Goal: Transaction & Acquisition: Purchase product/service

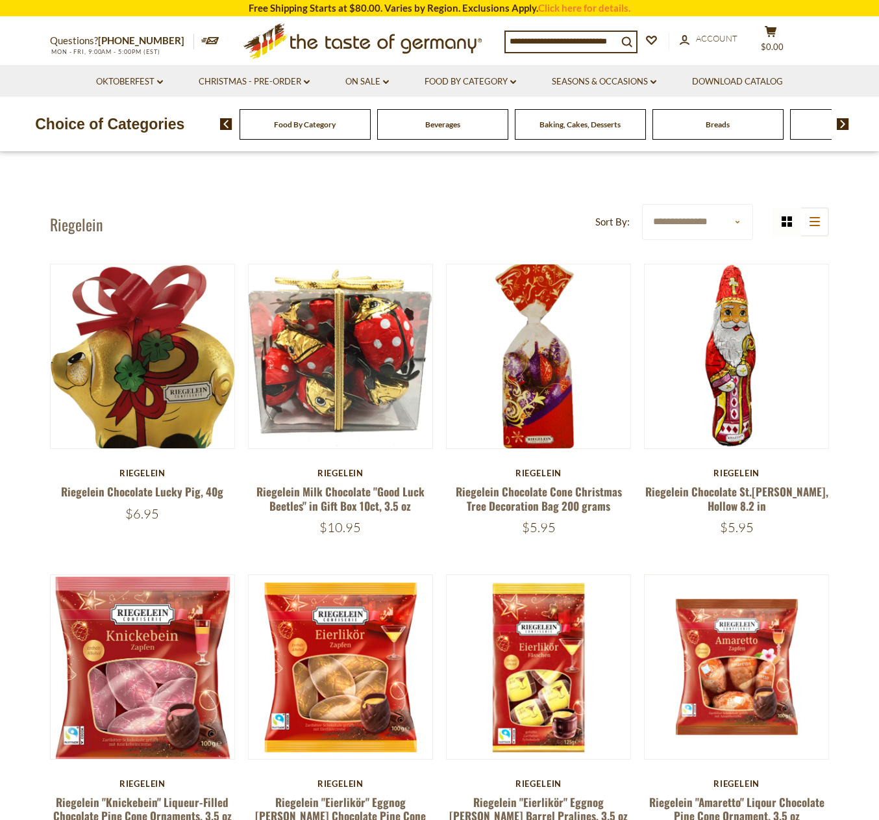
click at [541, 41] on input at bounding box center [562, 41] width 112 height 18
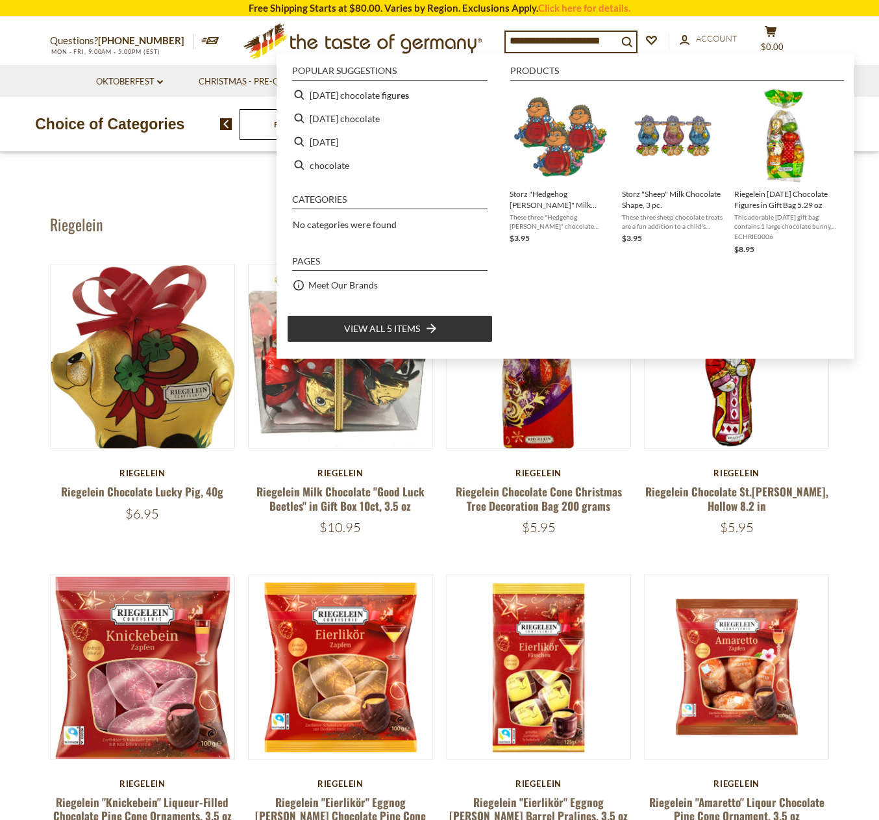
type input "**********"
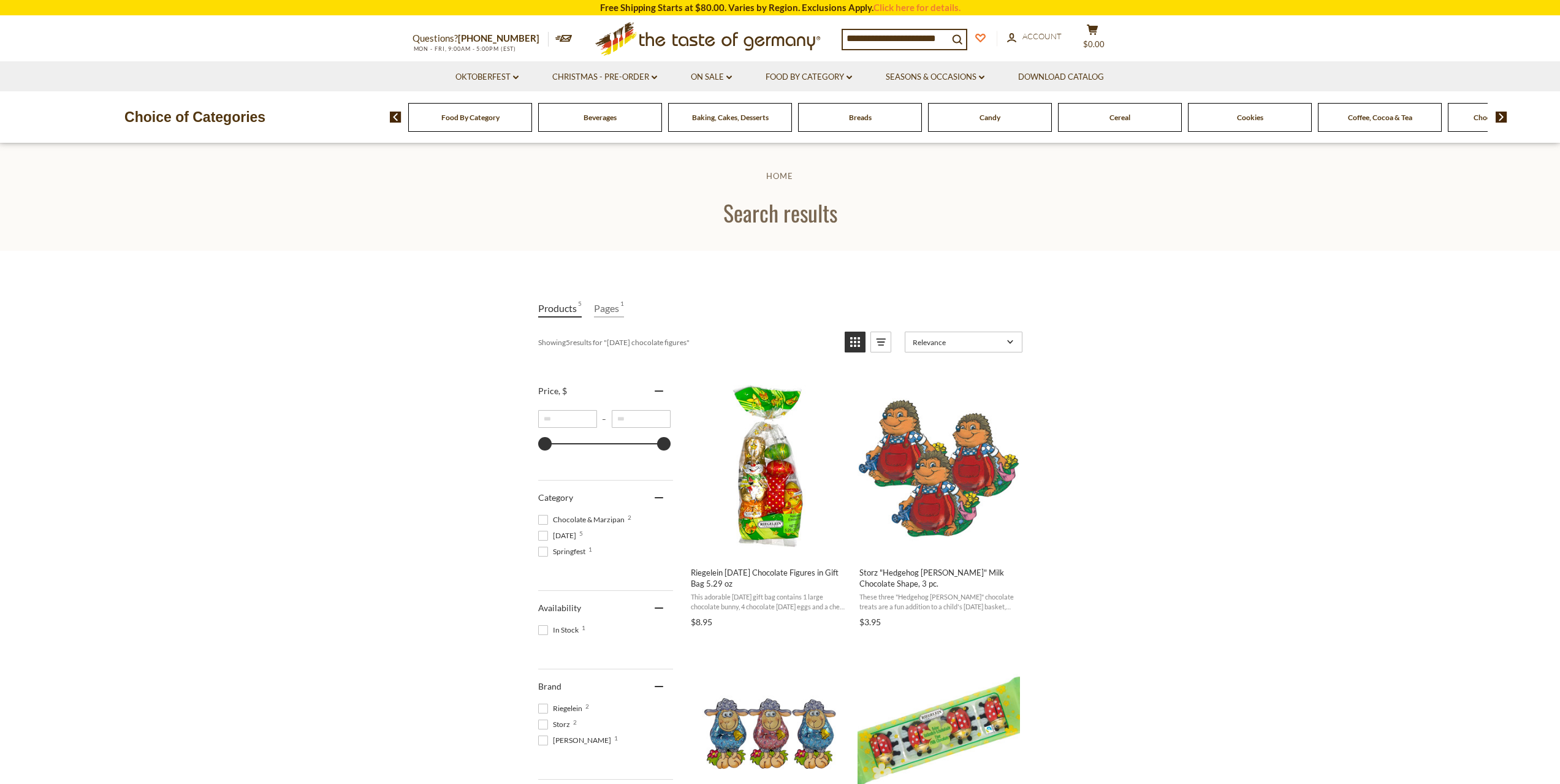
drag, startPoint x: 919, startPoint y: 38, endPoint x: 1003, endPoint y: 42, distance: 84.1
click at [838, 38] on div "**********" at bounding box center [993, 39] width 303 height 30
type input "**********"
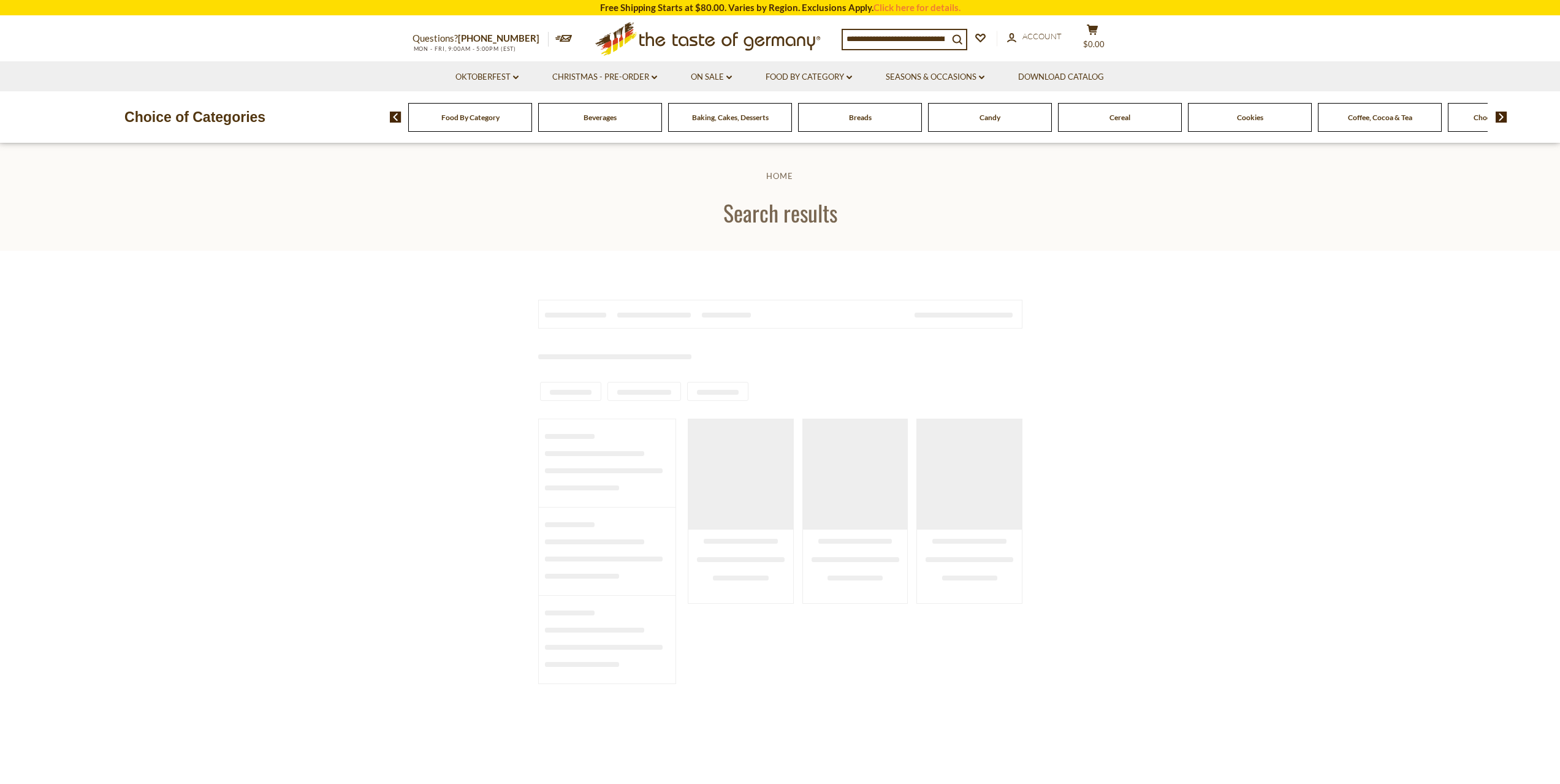
type input "**********"
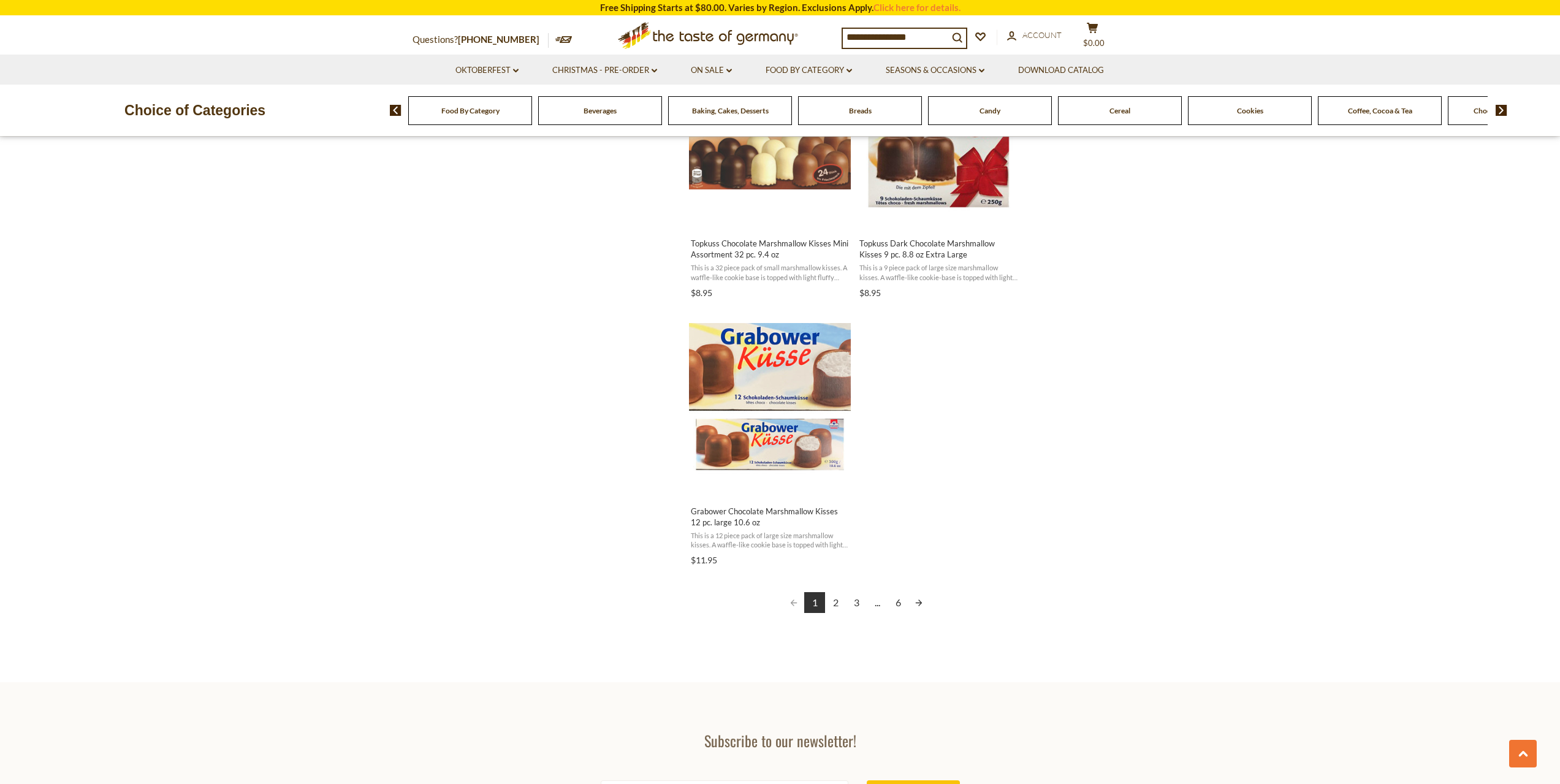
scroll to position [2083, 0]
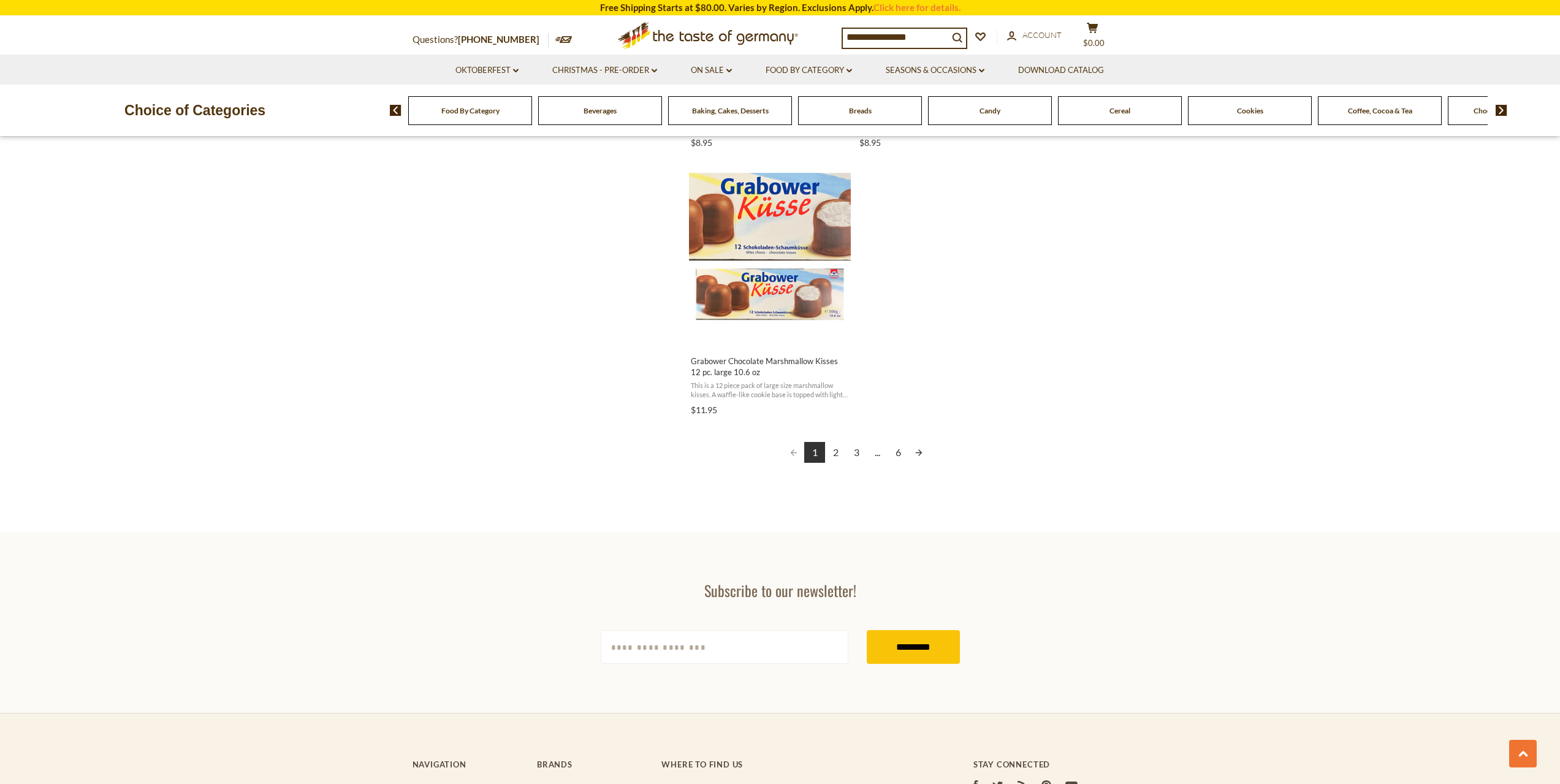
click at [833, 453] on link "2" at bounding box center [835, 452] width 21 height 21
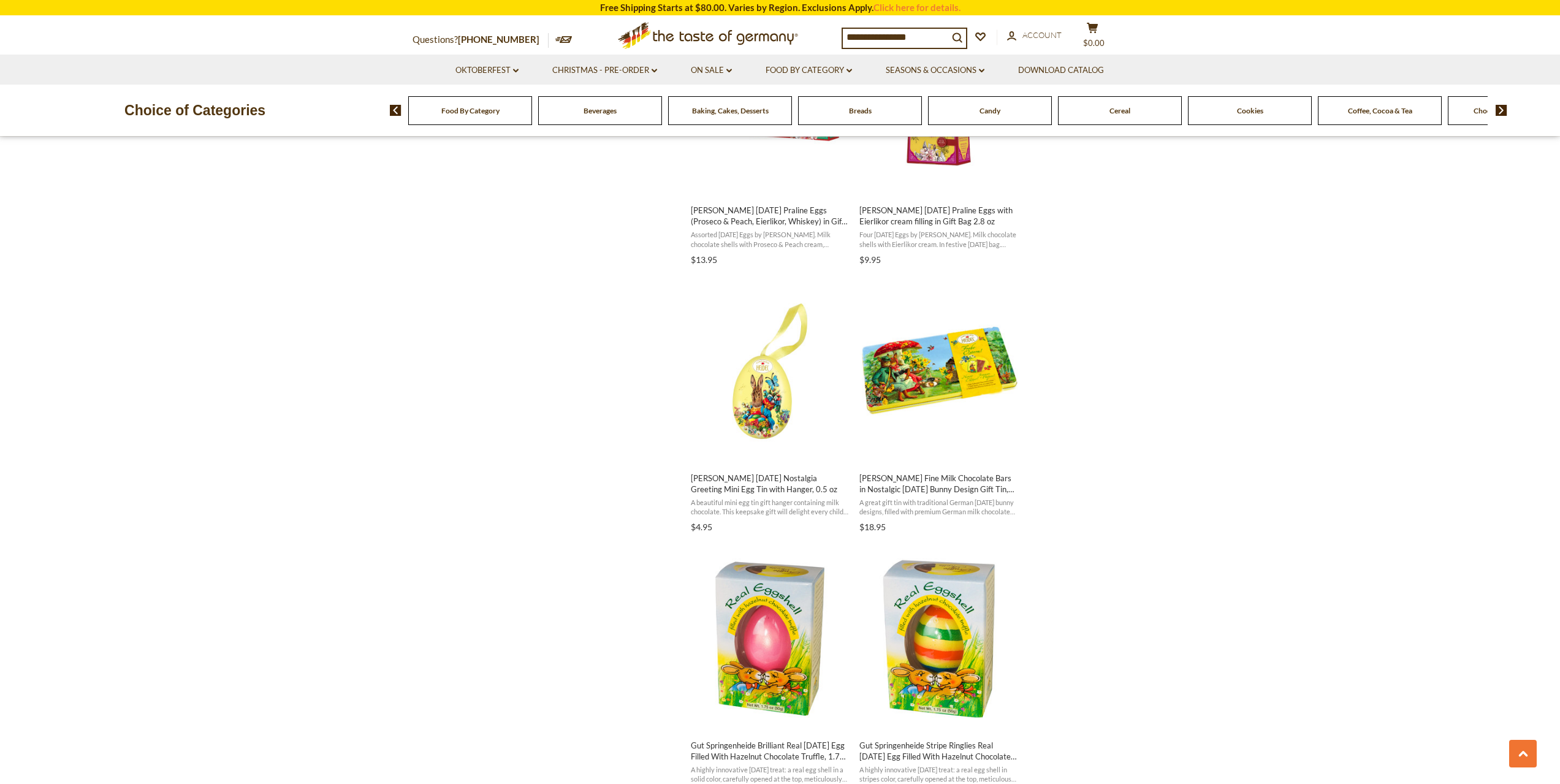
scroll to position [1410, 0]
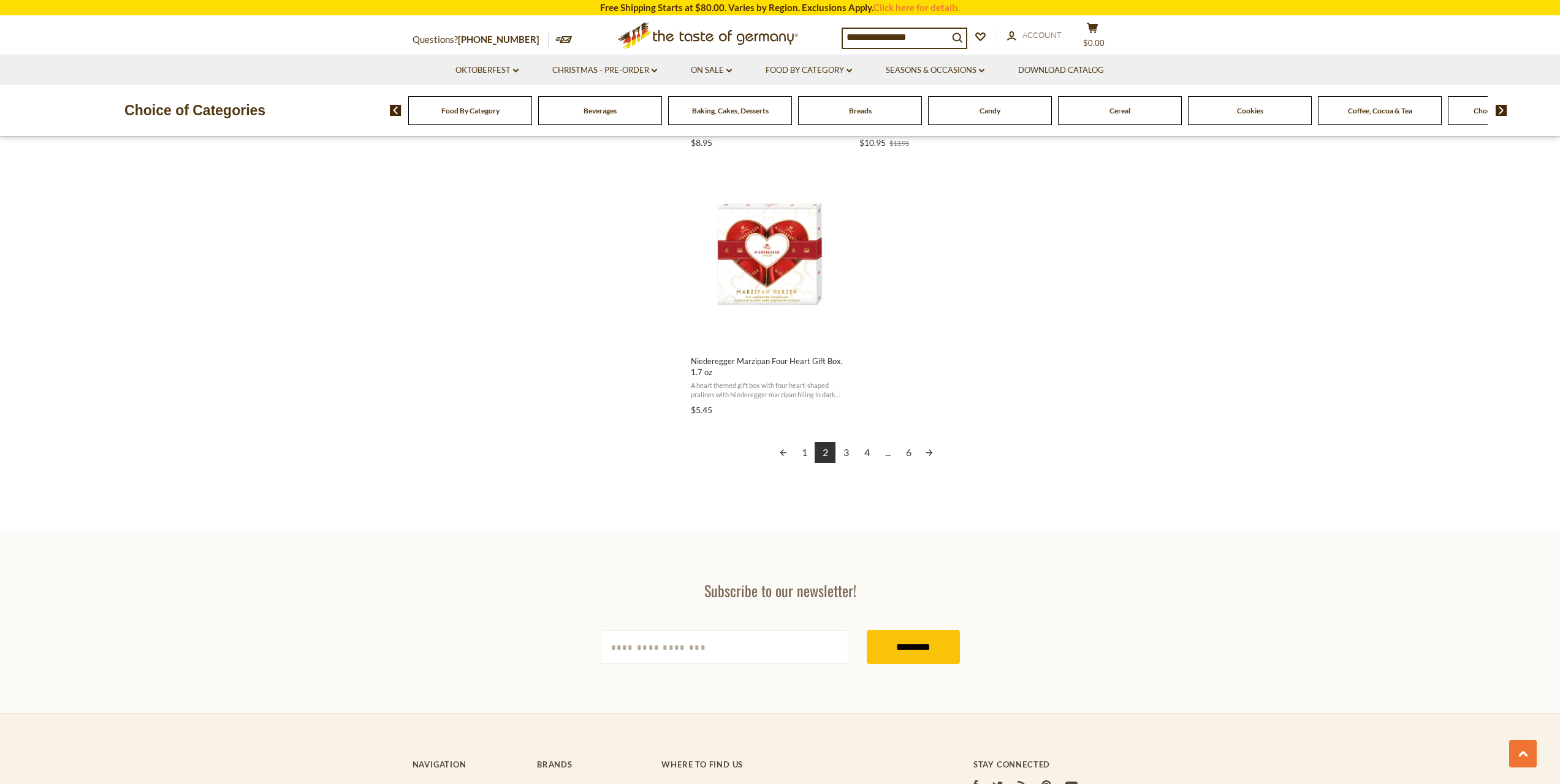
click at [847, 457] on link "3" at bounding box center [846, 452] width 21 height 21
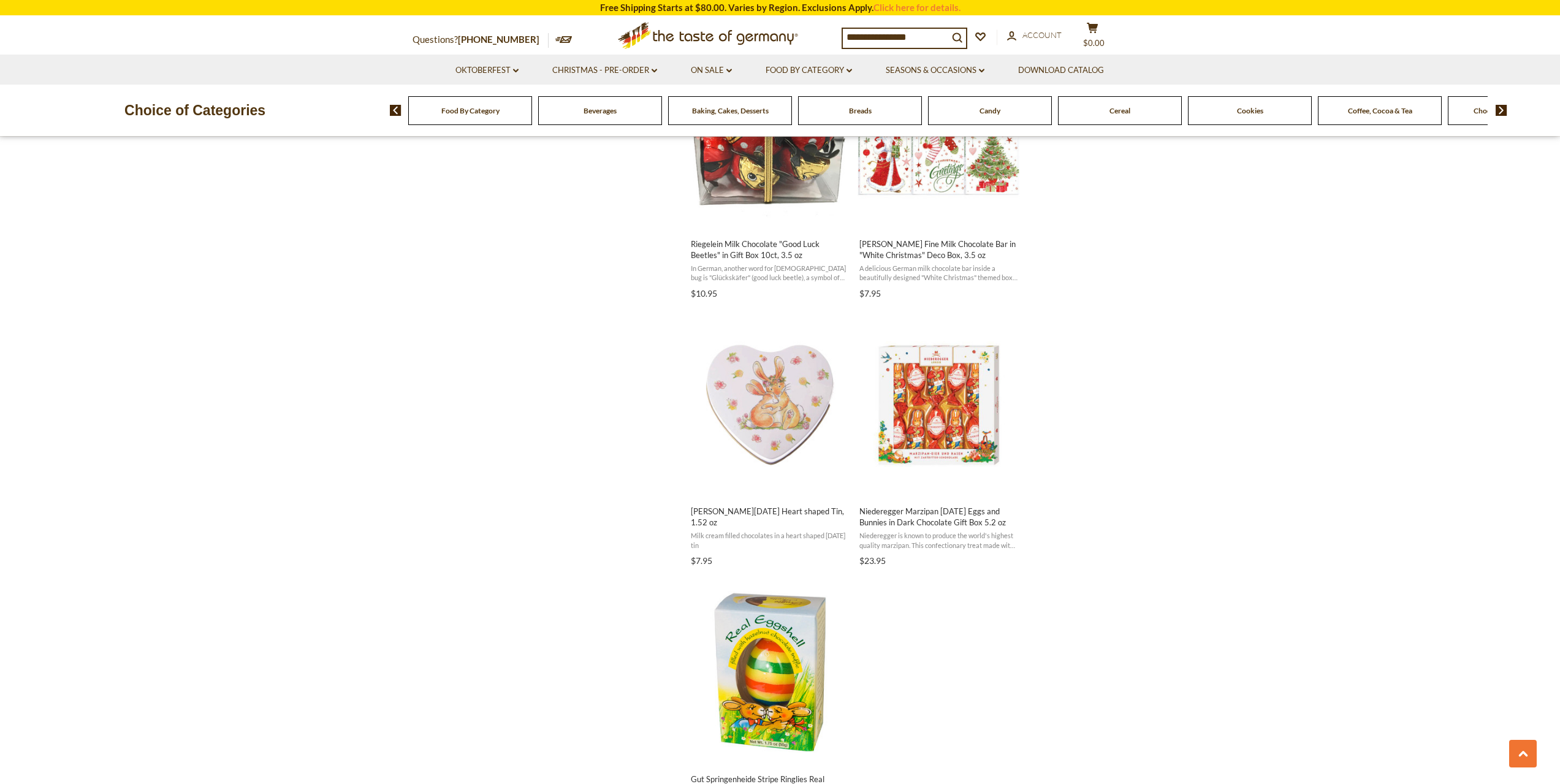
scroll to position [1838, 0]
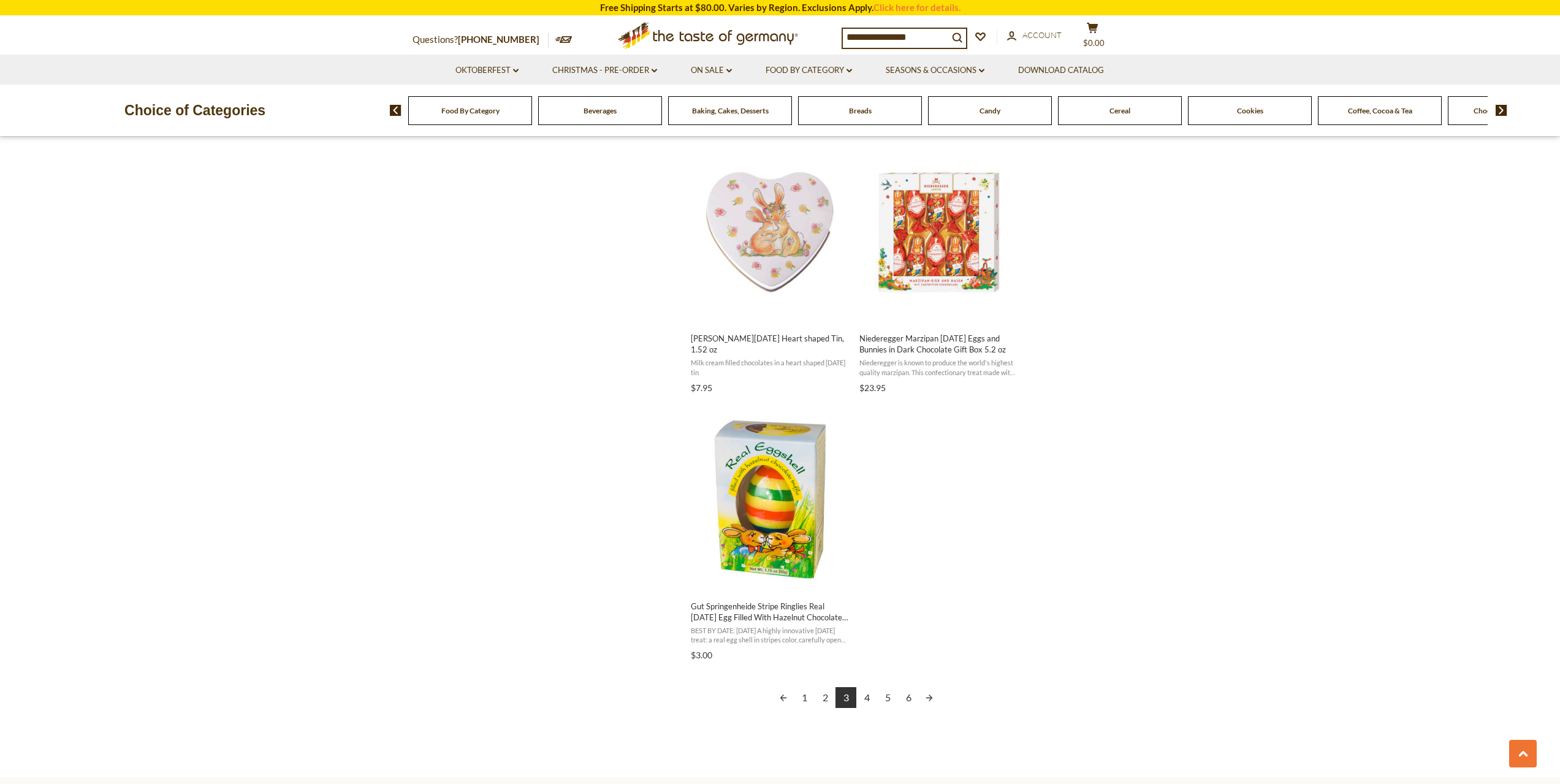
click at [866, 694] on link "4" at bounding box center [866, 697] width 21 height 21
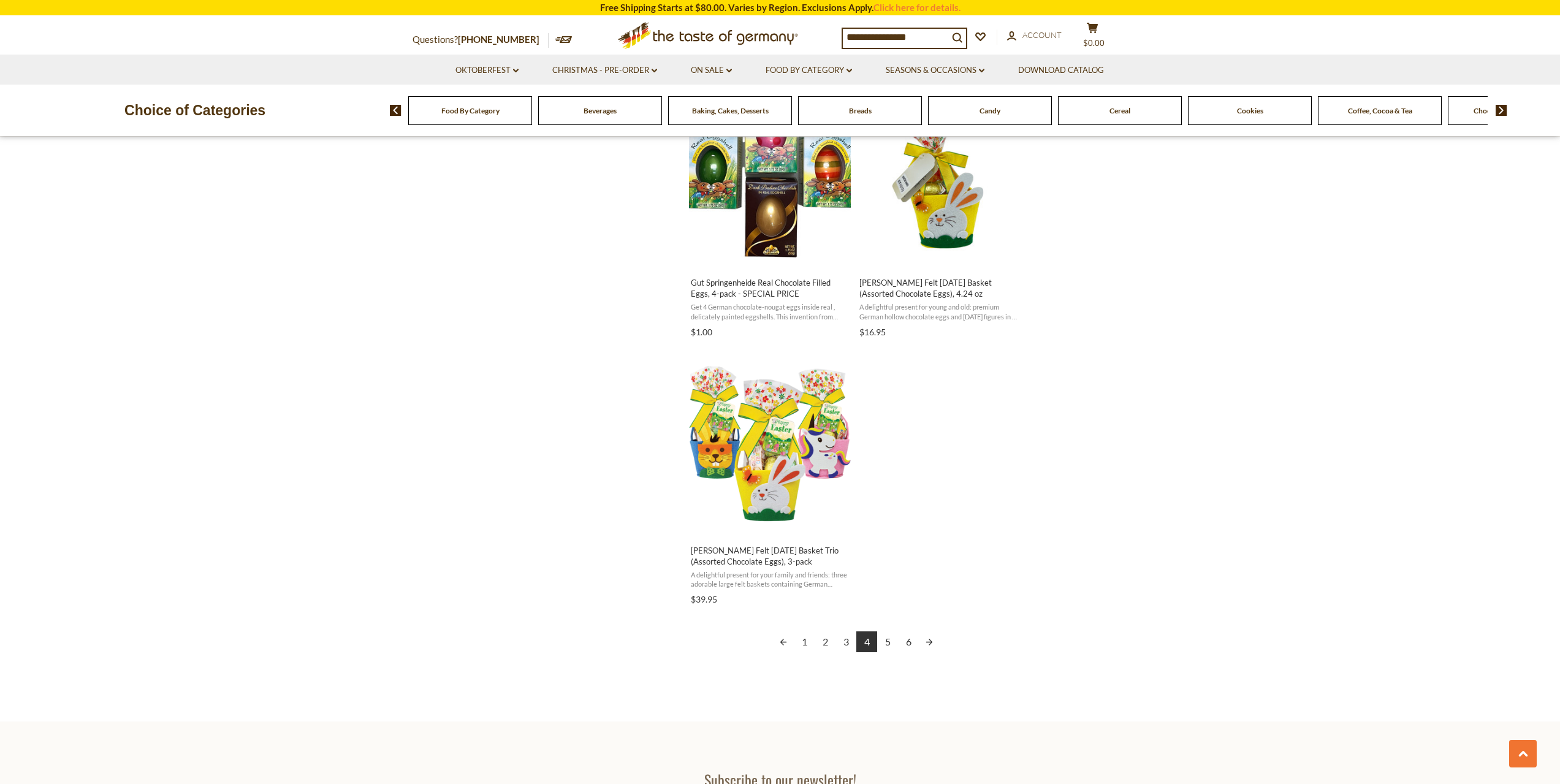
scroll to position [1899, 0]
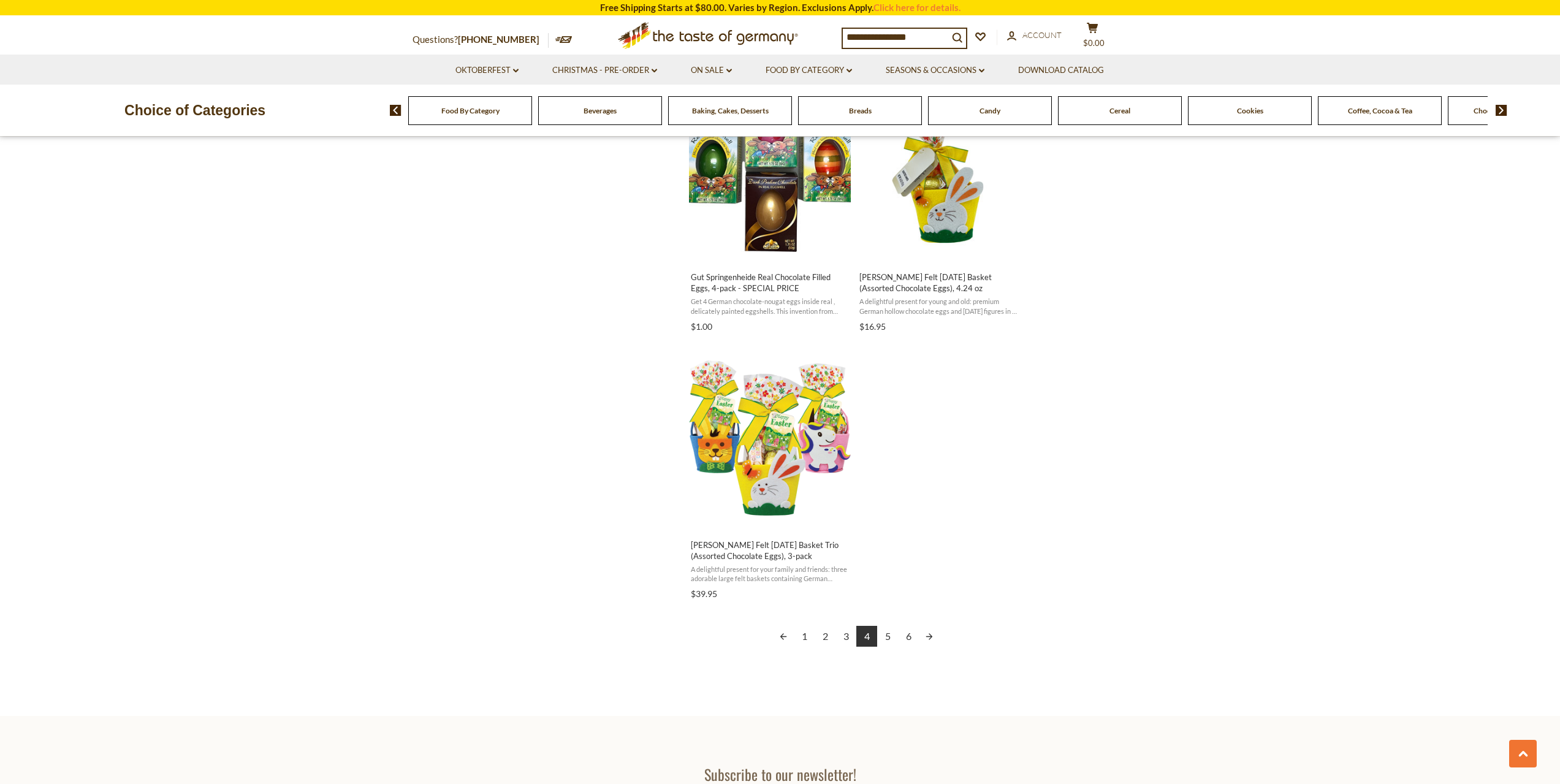
click at [890, 639] on link "5" at bounding box center [887, 636] width 21 height 21
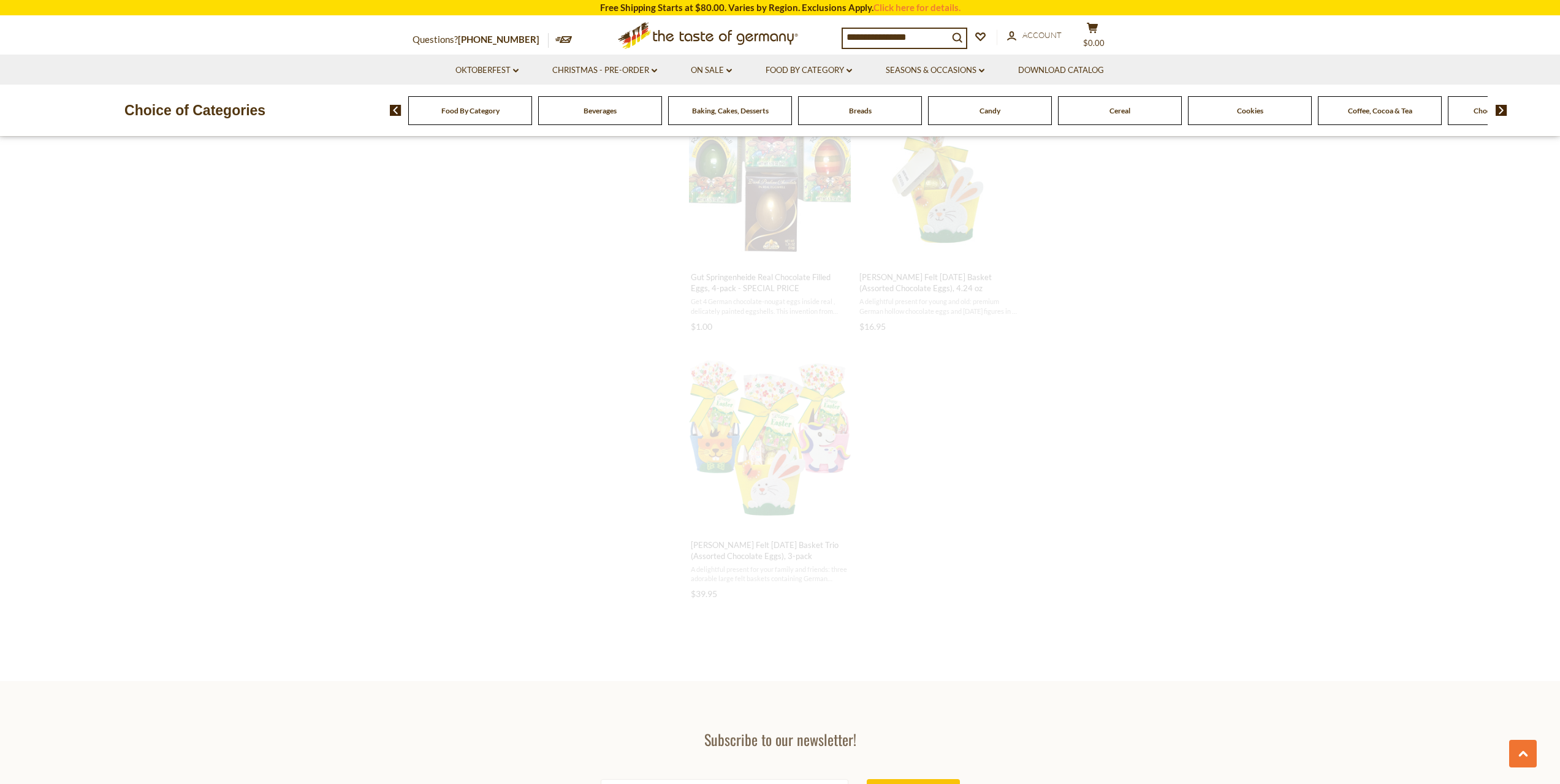
scroll to position [622, 0]
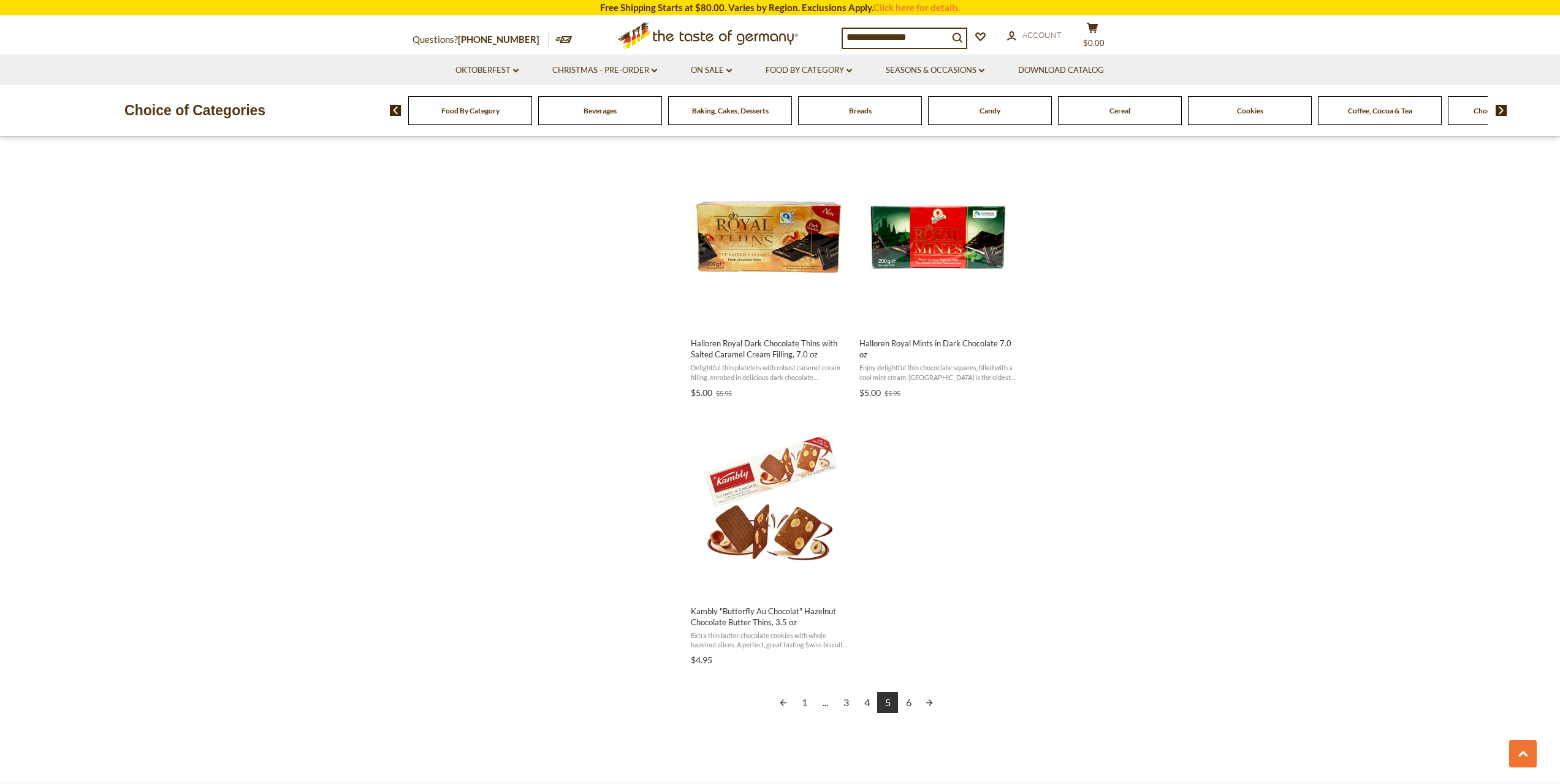
scroll to position [2022, 0]
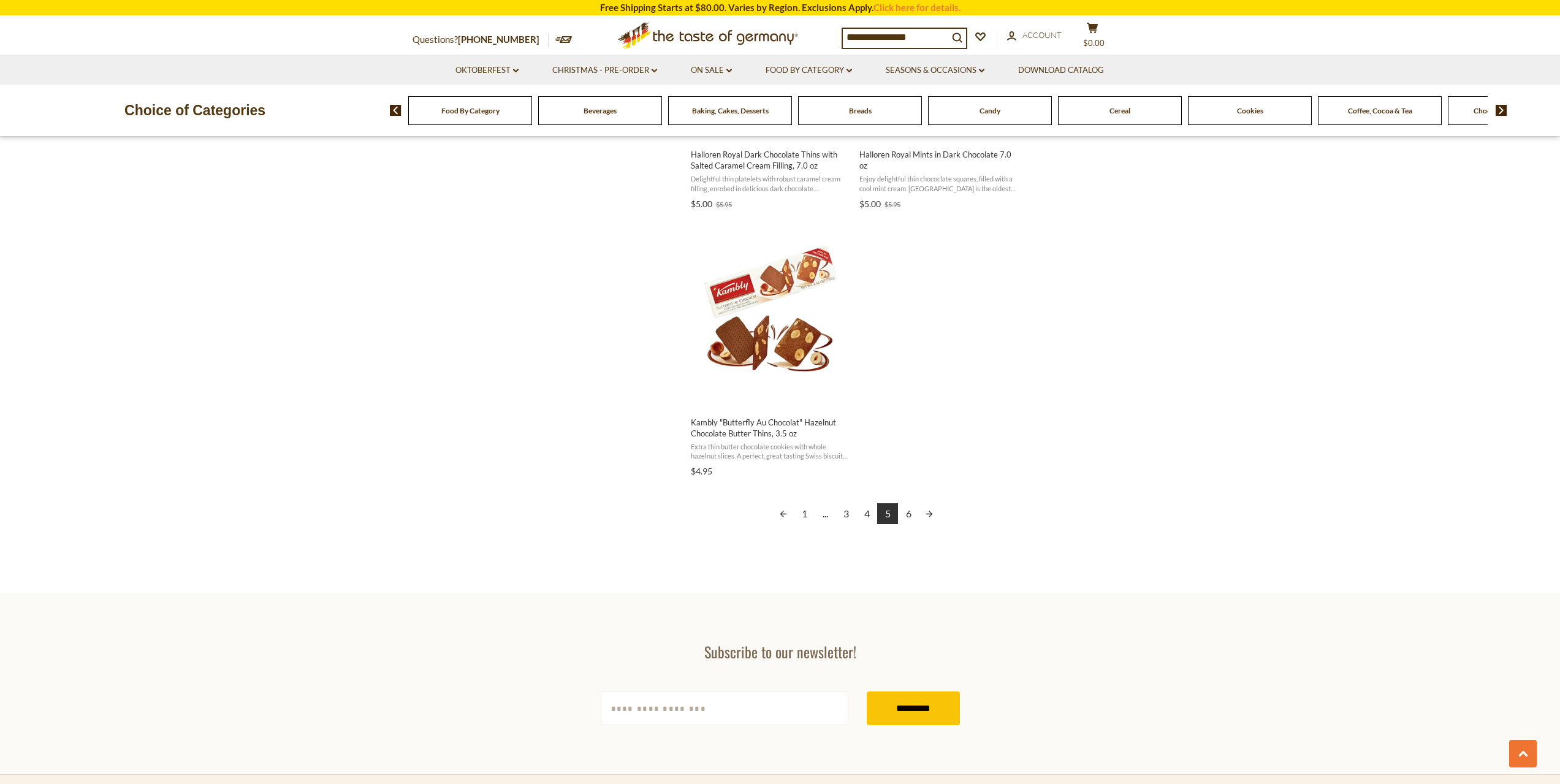
click at [913, 513] on link "6" at bounding box center [908, 513] width 21 height 21
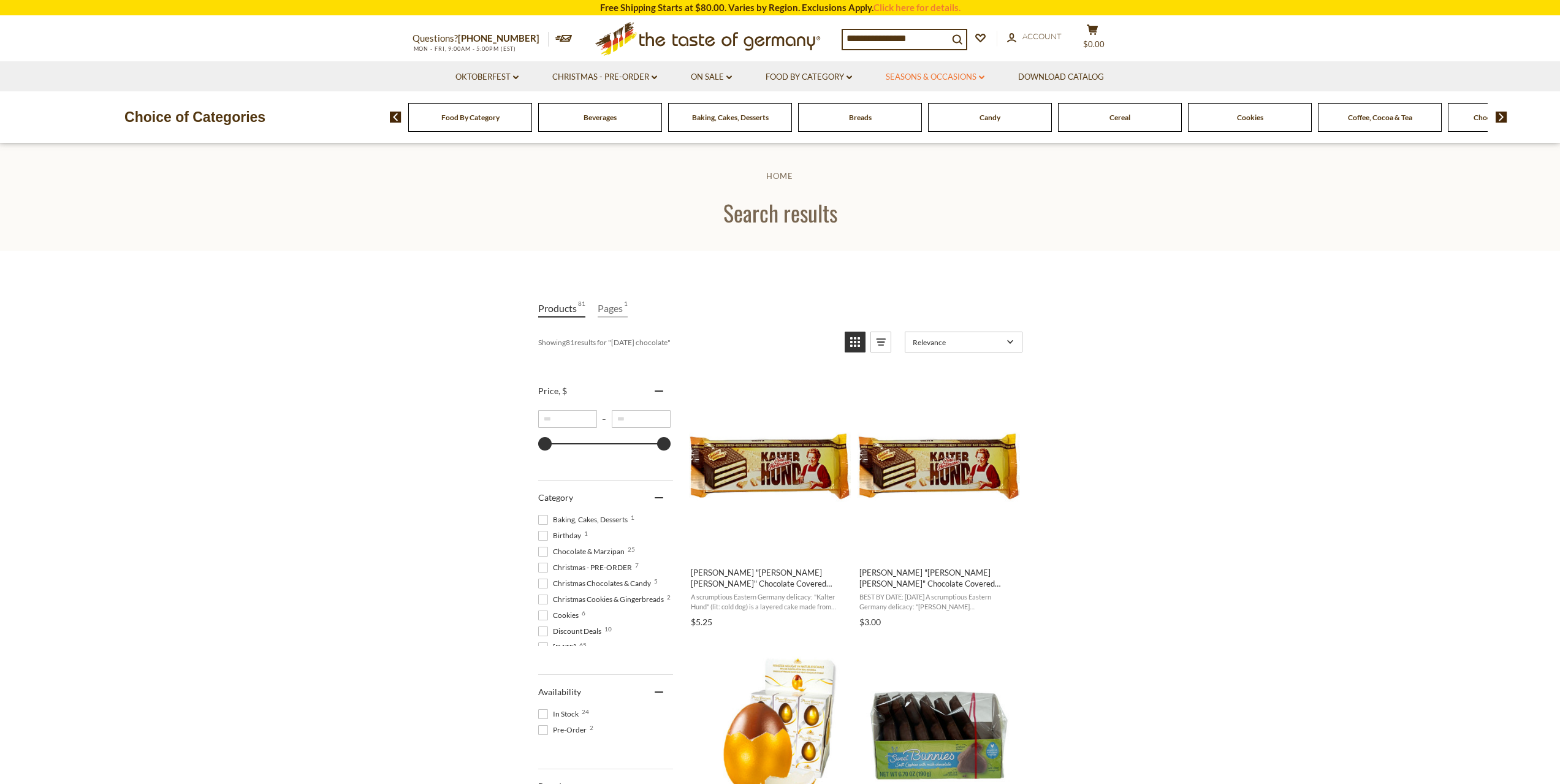
click at [981, 79] on icon "dropdown_arrow" at bounding box center [981, 77] width 6 height 5
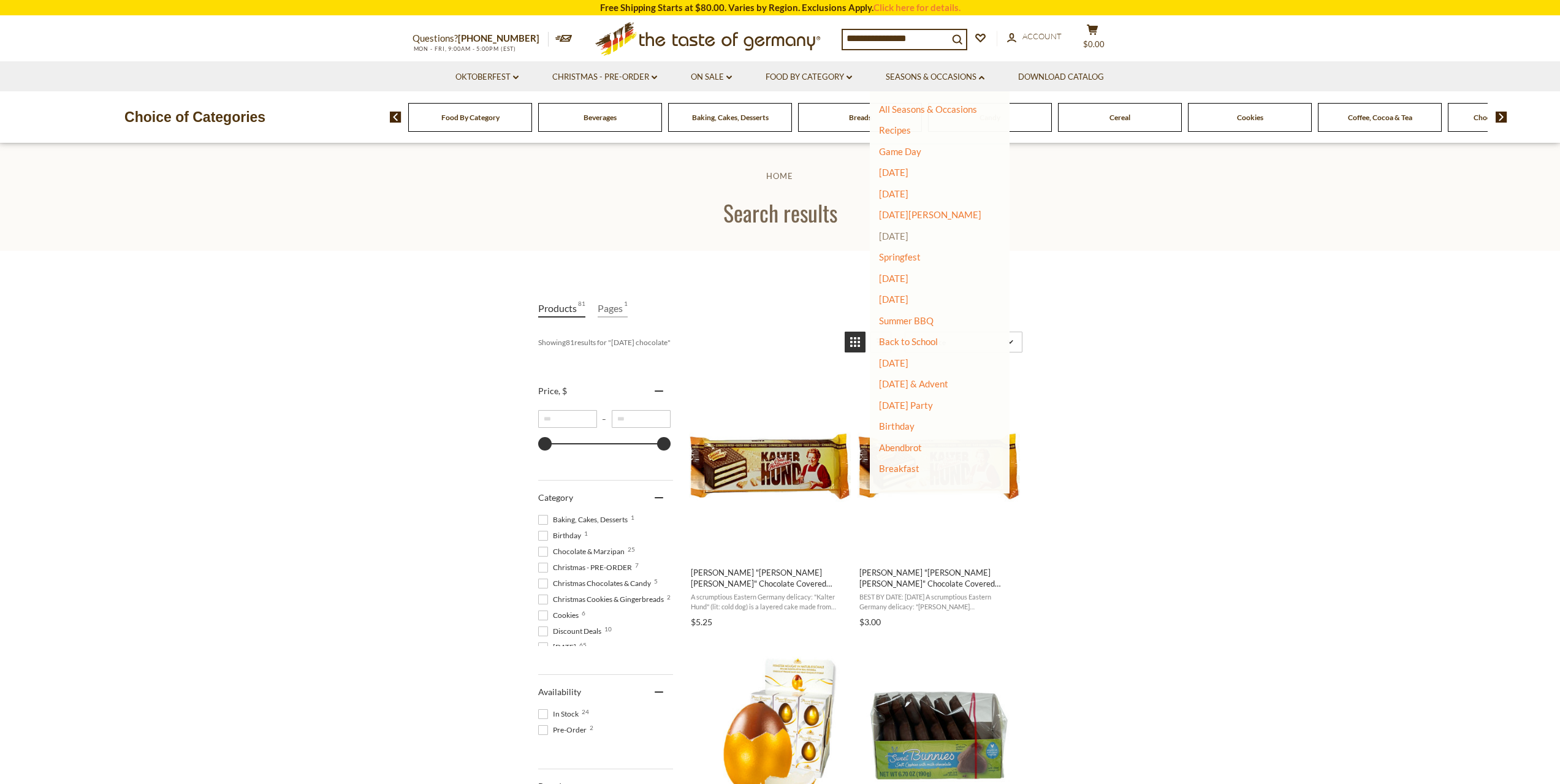
click at [903, 239] on link "[DATE]" at bounding box center [893, 236] width 29 height 11
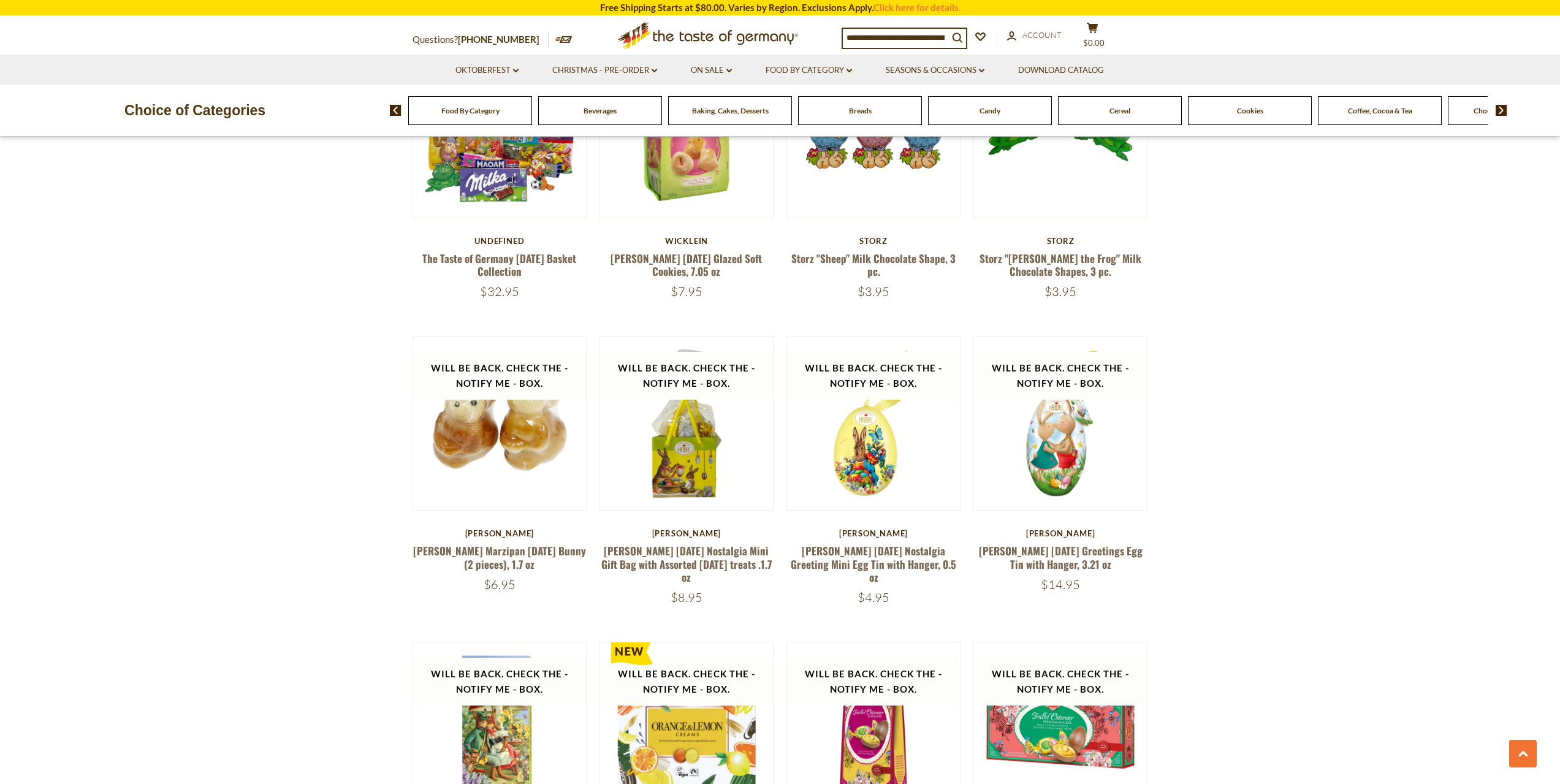
scroll to position [2144, 0]
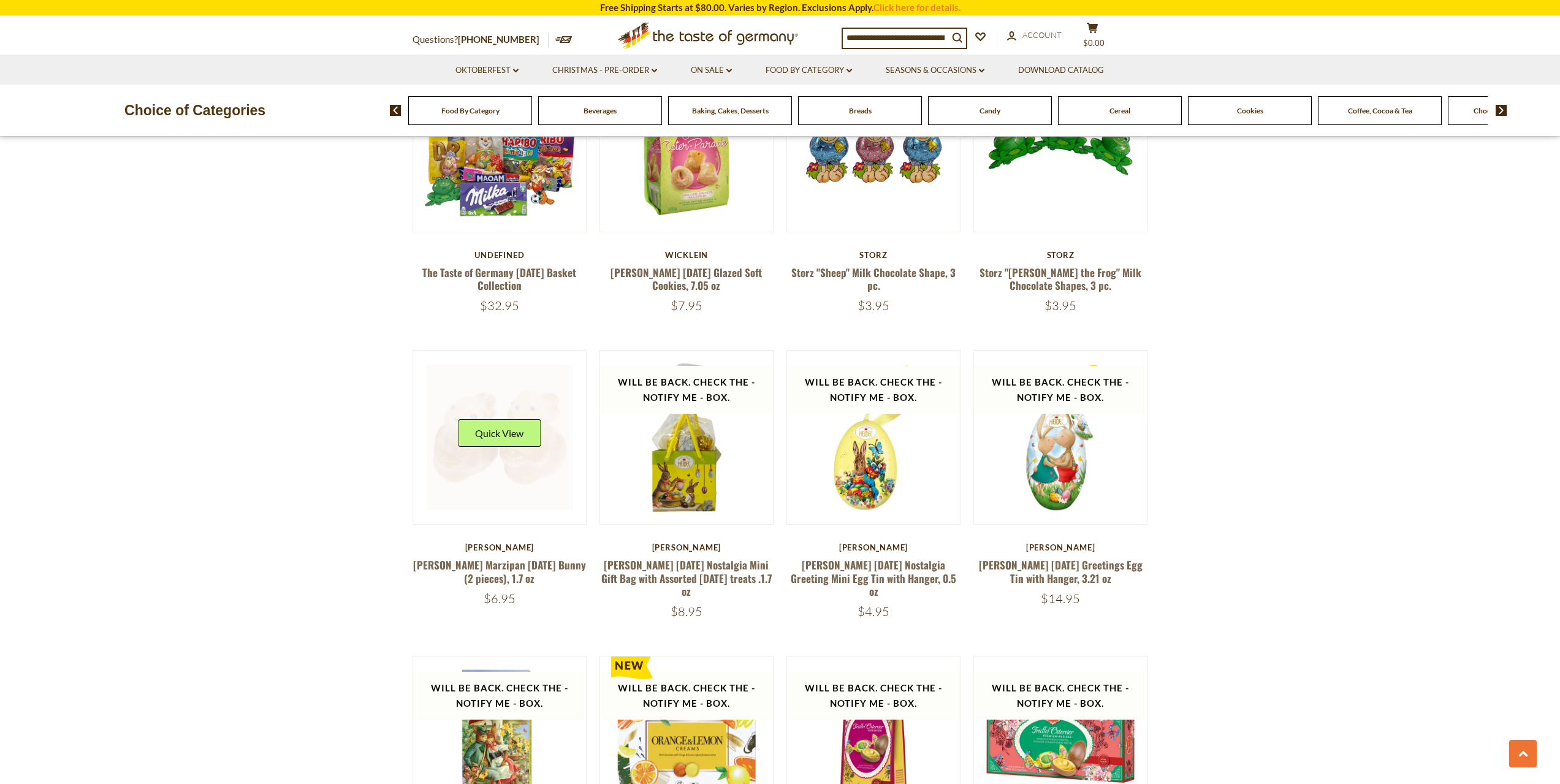
click at [461, 468] on link at bounding box center [499, 437] width 146 height 146
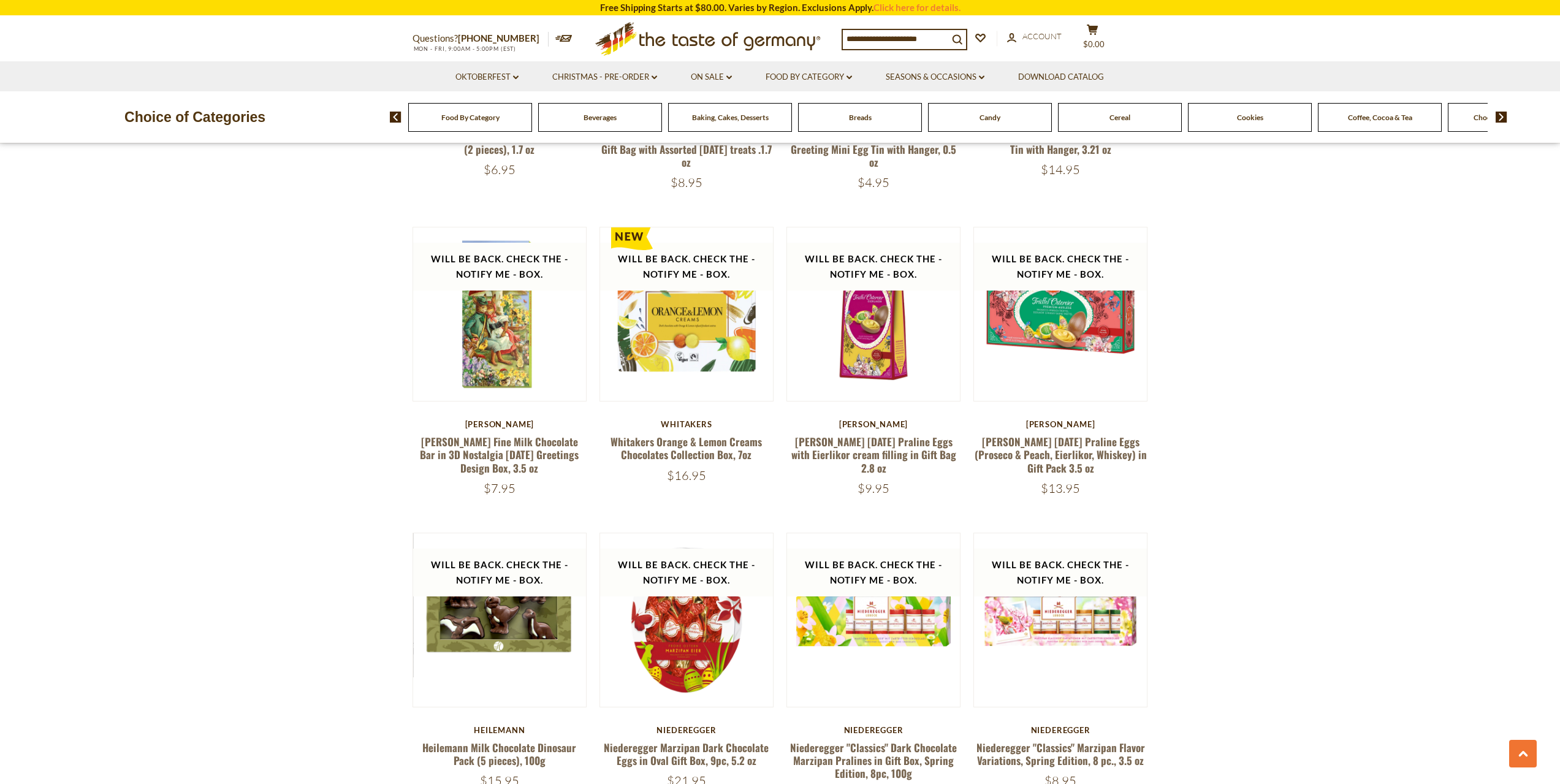
scroll to position [2758, 0]
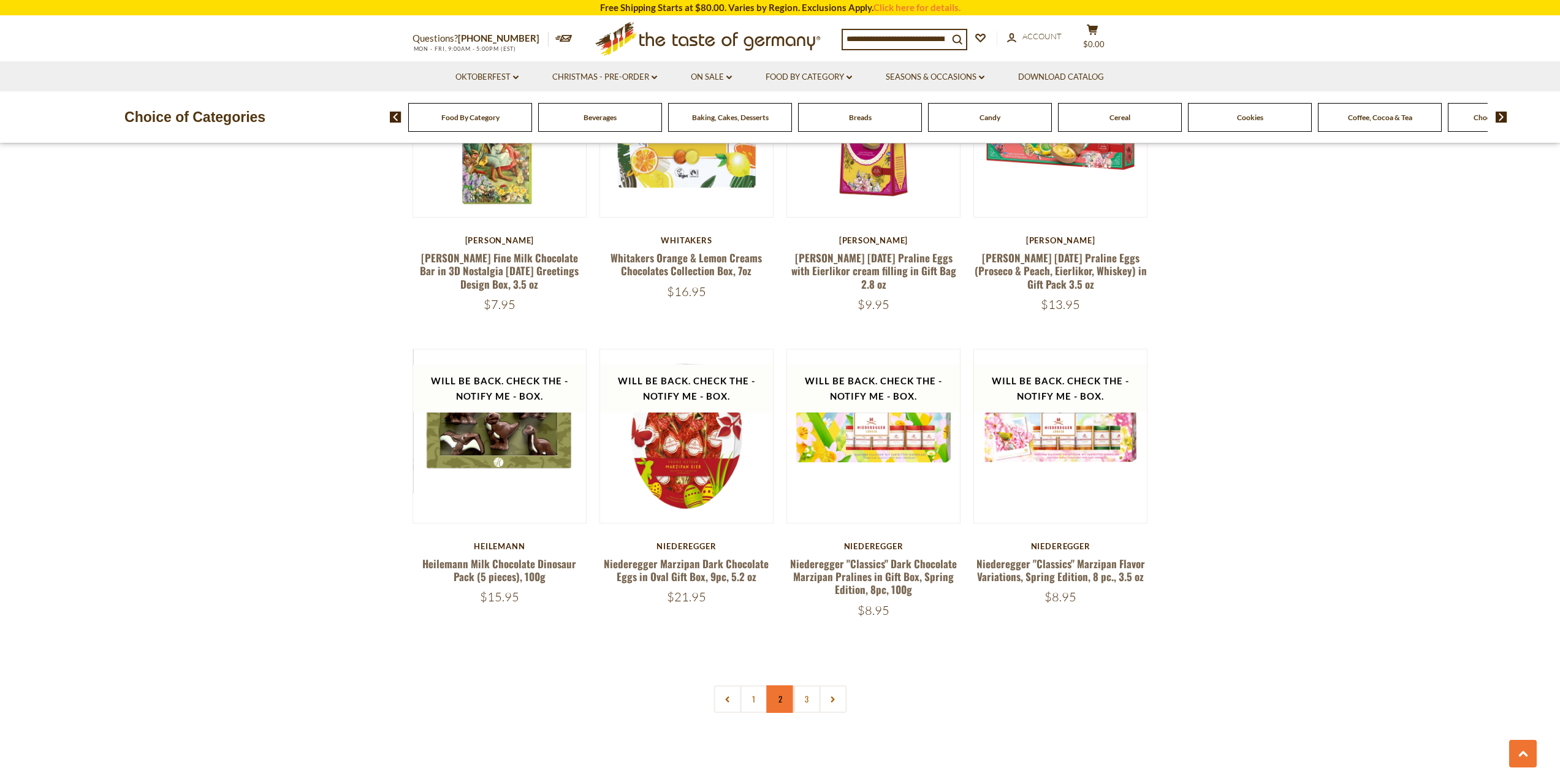
click at [781, 685] on link "2" at bounding box center [780, 698] width 27 height 27
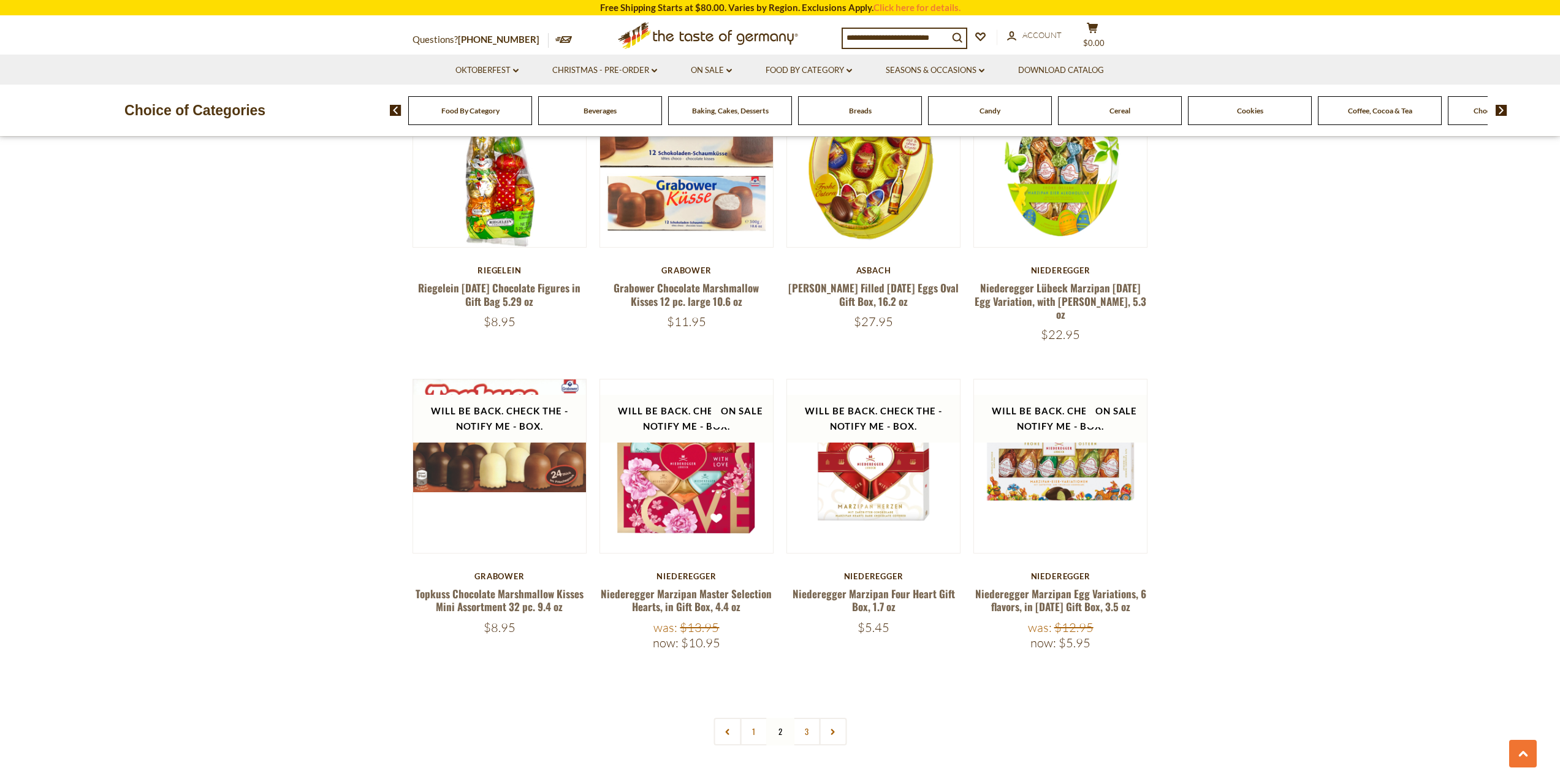
scroll to position [2880, 0]
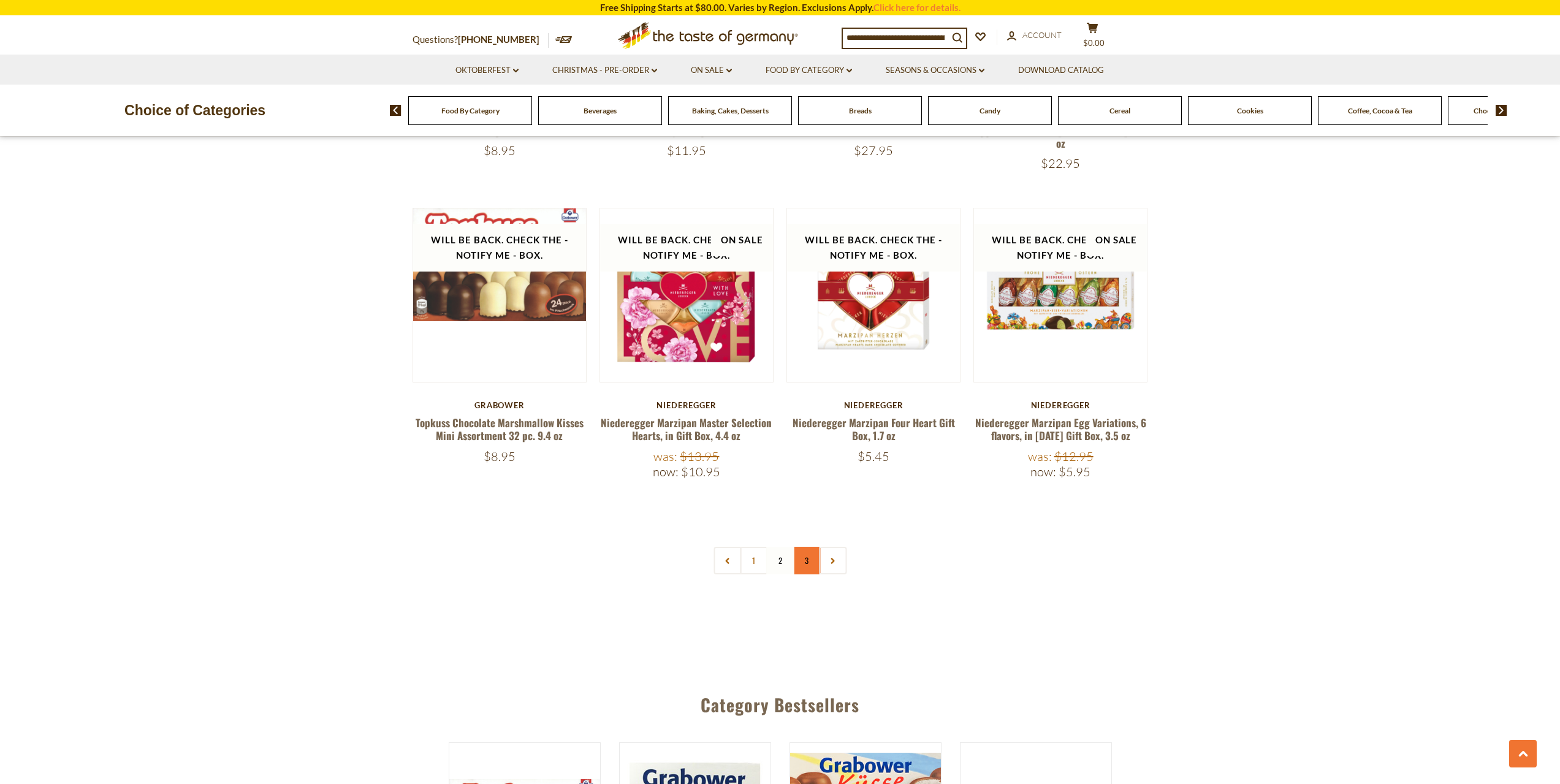
click at [804, 546] on link "3" at bounding box center [806, 559] width 27 height 27
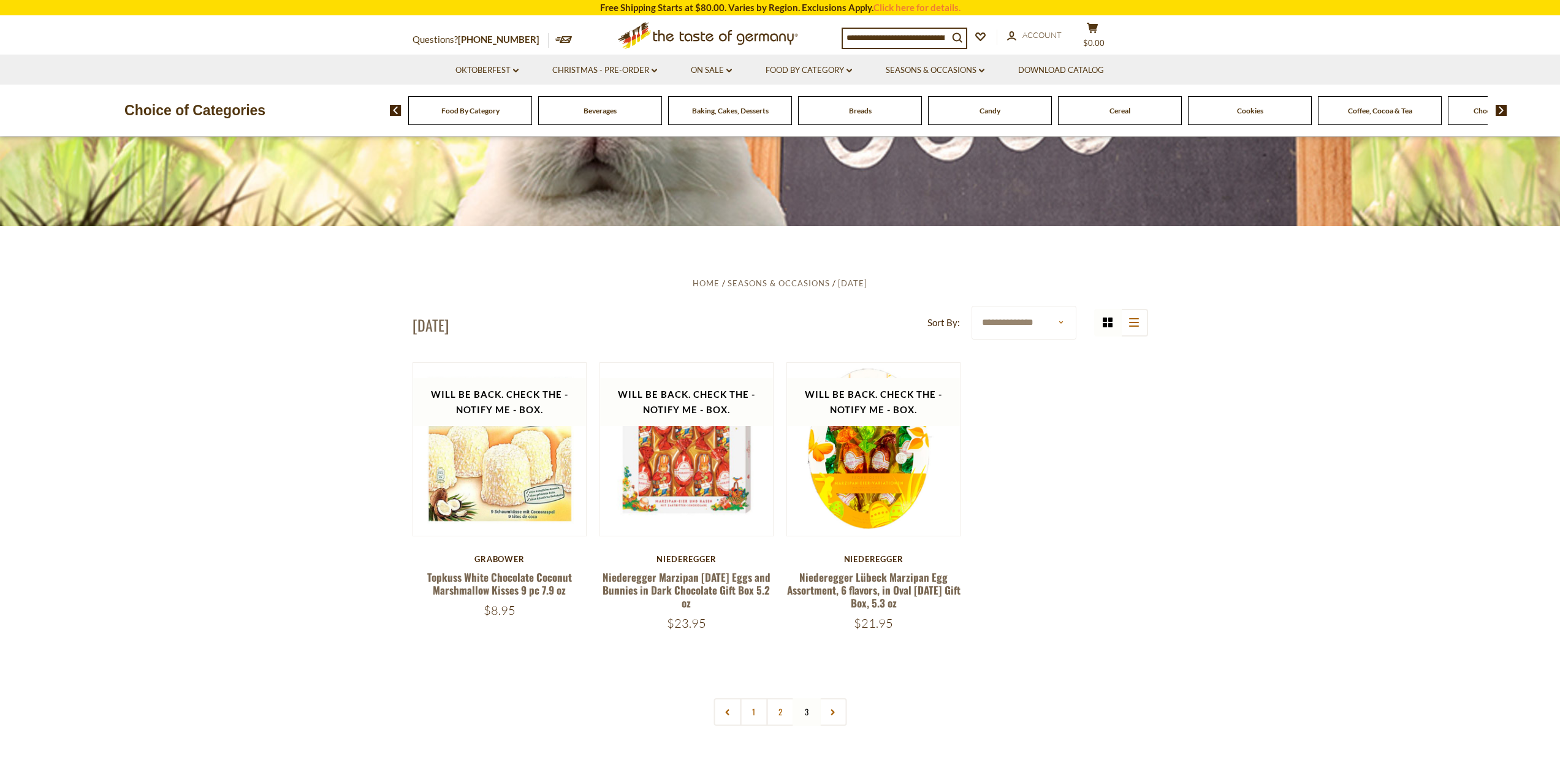
scroll to position [307, 0]
